Goal: Transaction & Acquisition: Register for event/course

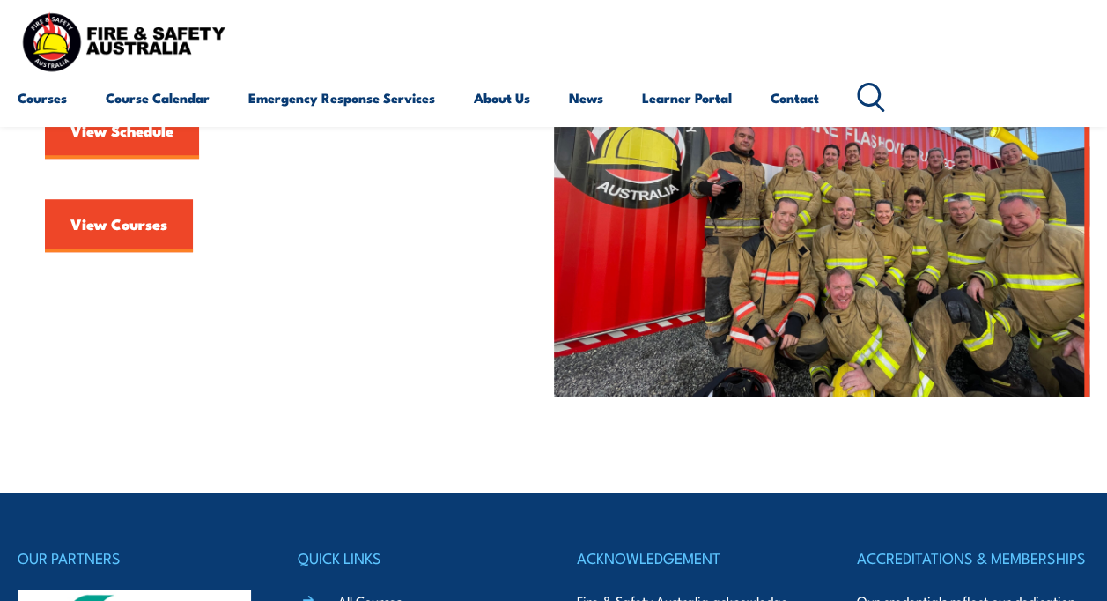
scroll to position [440, 0]
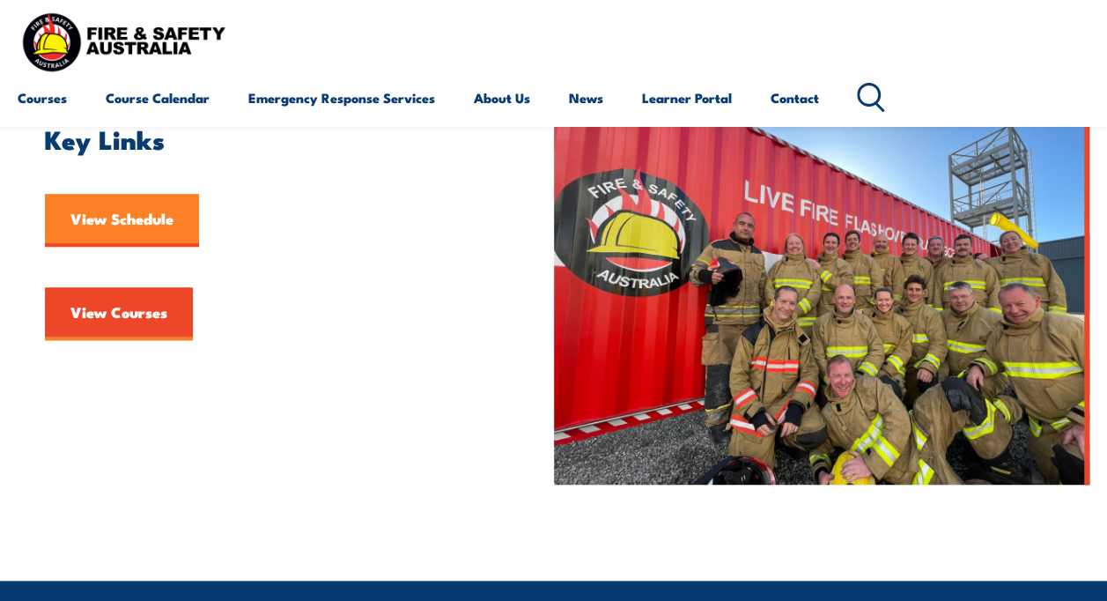
click at [173, 220] on link "View Schedule" at bounding box center [122, 220] width 154 height 53
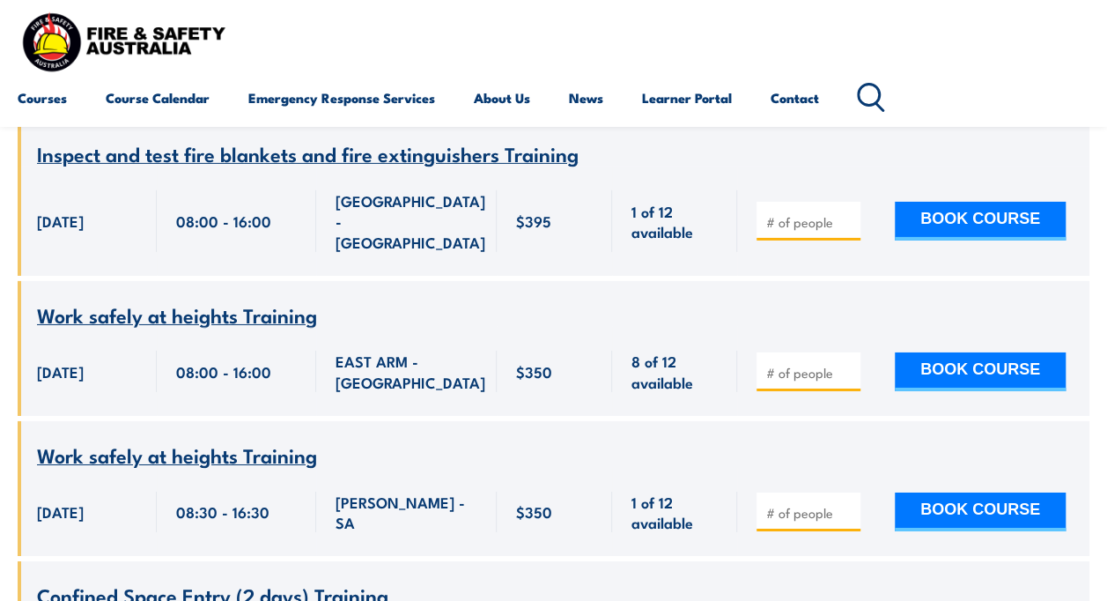
scroll to position [9426, 0]
